Goal: Navigation & Orientation: Find specific page/section

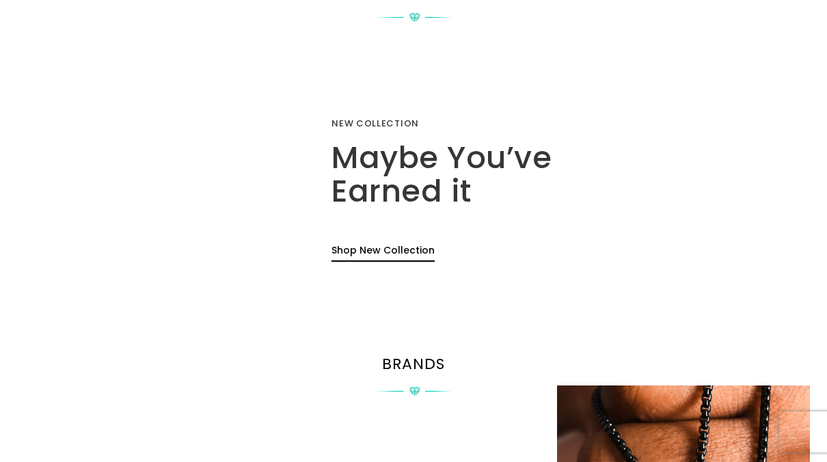
scroll to position [957, 0]
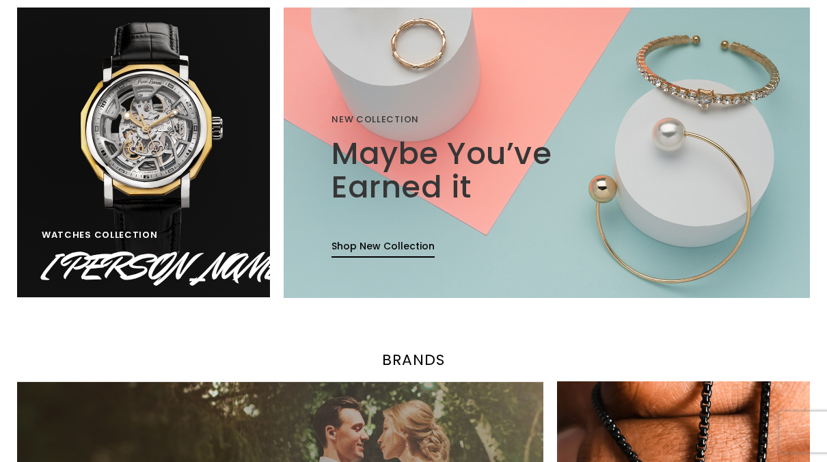
click at [152, 183] on img at bounding box center [143, 153] width 271 height 310
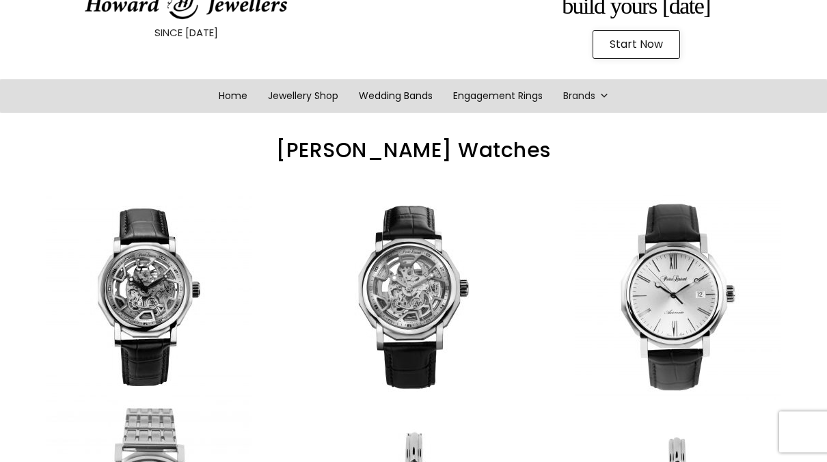
scroll to position [68, 0]
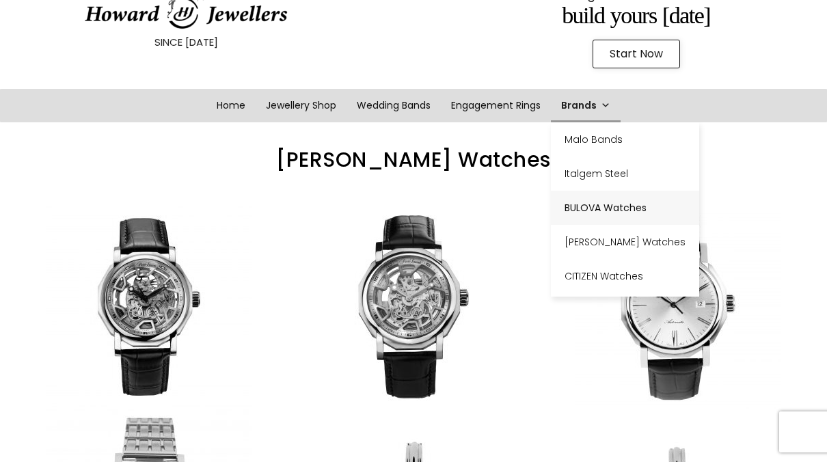
click at [618, 209] on link "BULOVA Watches" at bounding box center [625, 208] width 148 height 34
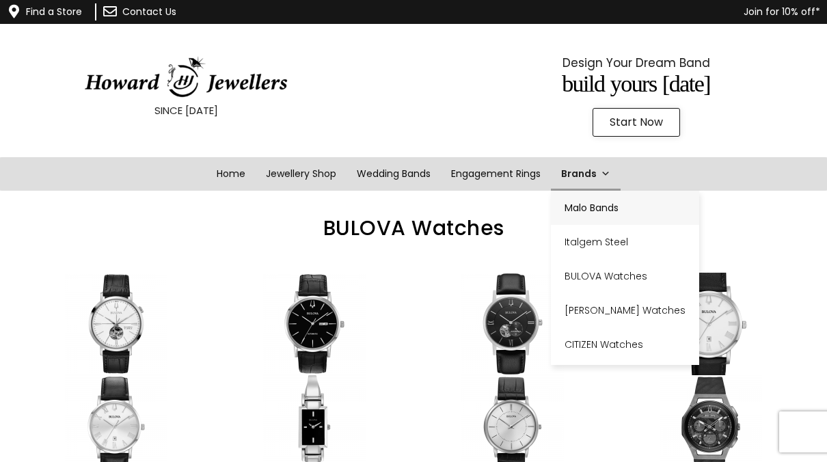
click at [595, 213] on link "Malo Bands" at bounding box center [625, 208] width 148 height 34
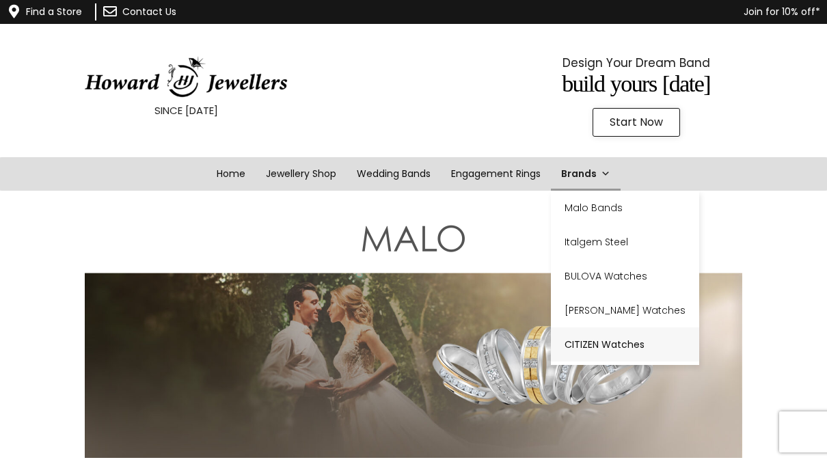
click at [605, 346] on link "CITIZEN Watches" at bounding box center [625, 345] width 148 height 34
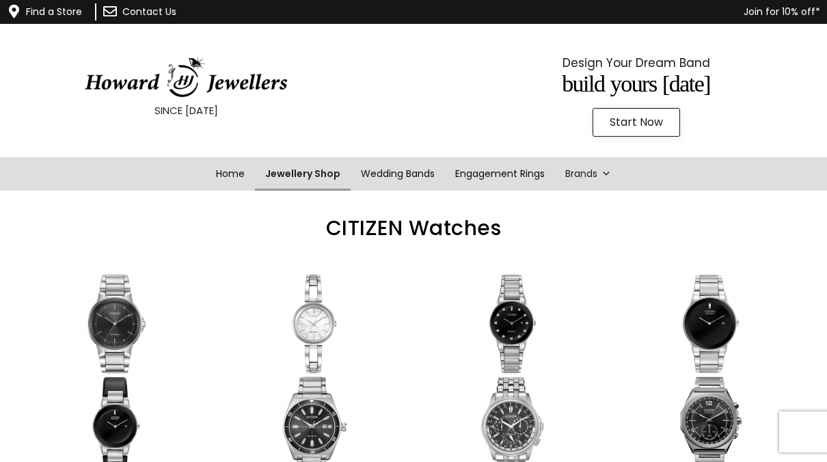
click at [304, 174] on link "Jewellery Shop" at bounding box center [303, 174] width 96 height 34
